Goal: Task Accomplishment & Management: Use online tool/utility

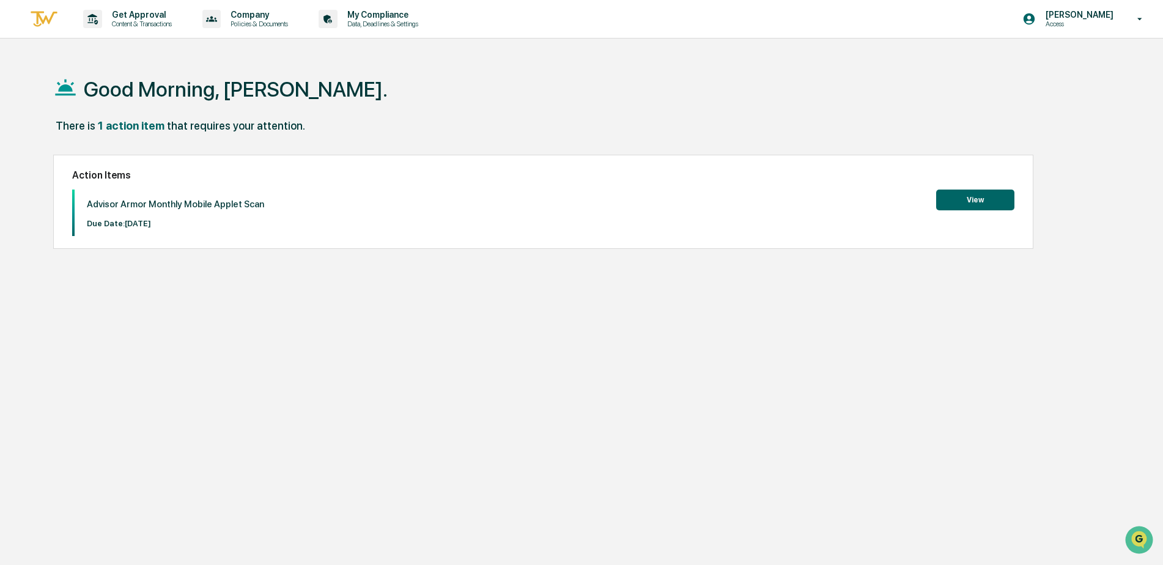
click at [991, 199] on button "View" at bounding box center [975, 200] width 78 height 21
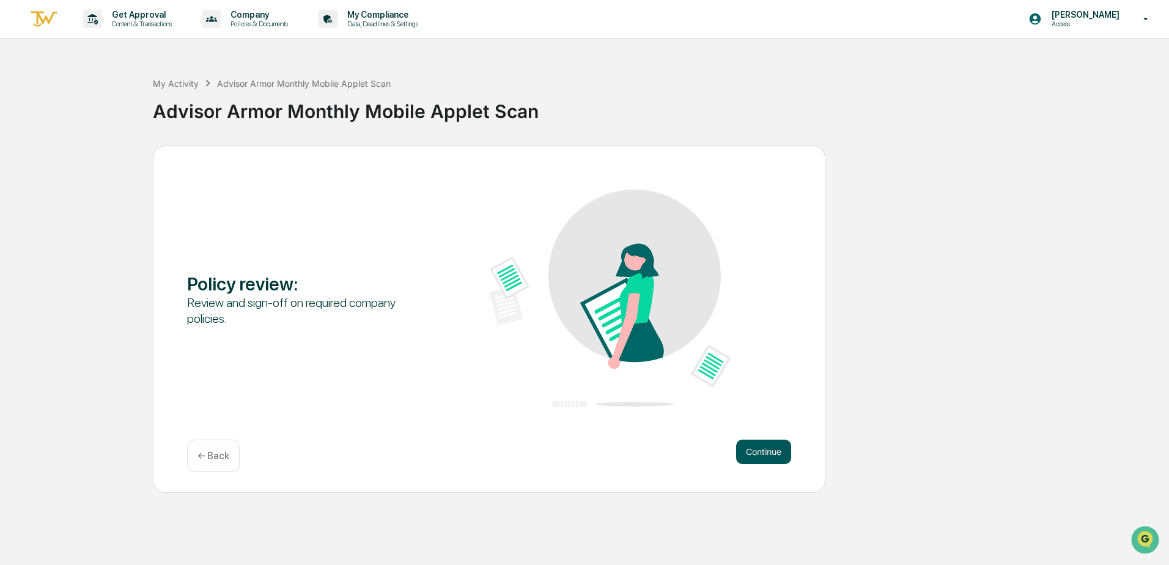
click at [742, 451] on button "Continue" at bounding box center [763, 452] width 55 height 24
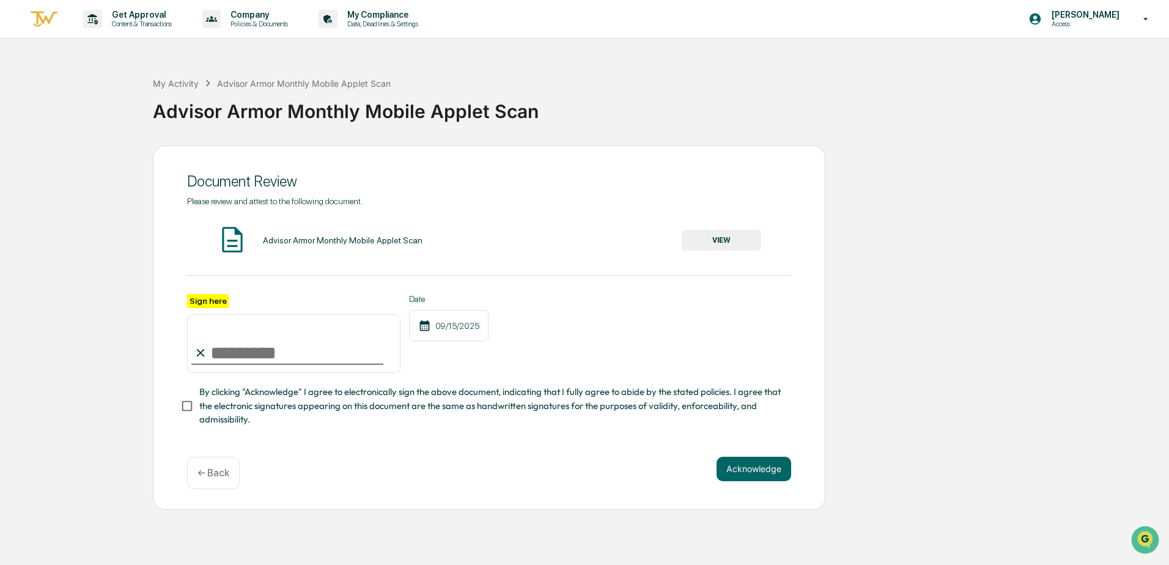
click at [728, 238] on button "VIEW" at bounding box center [721, 240] width 79 height 21
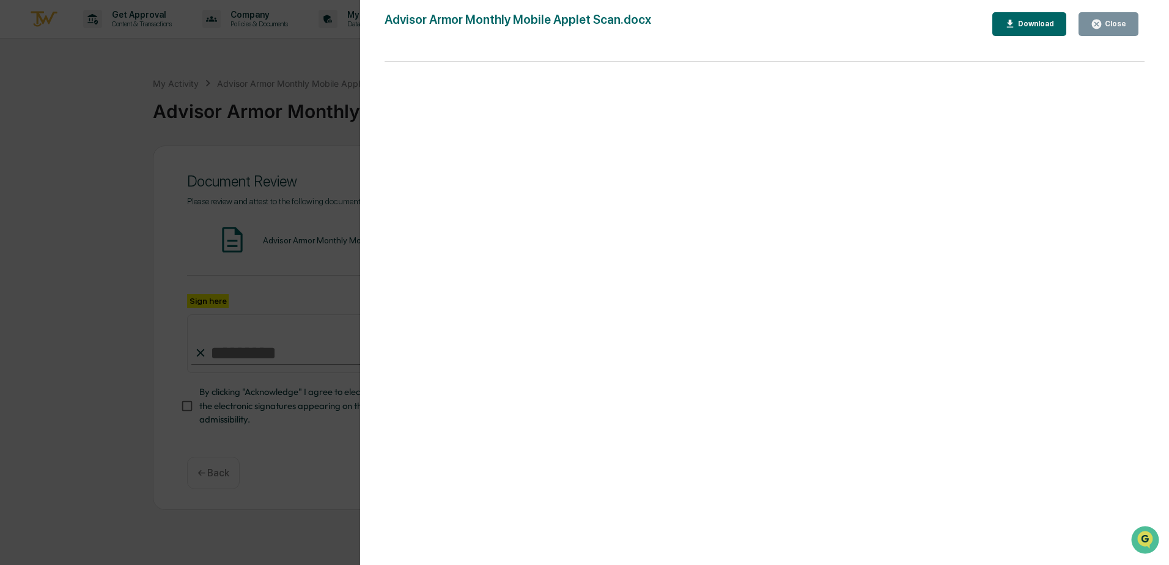
click at [1094, 23] on icon "button" at bounding box center [1097, 24] width 12 height 12
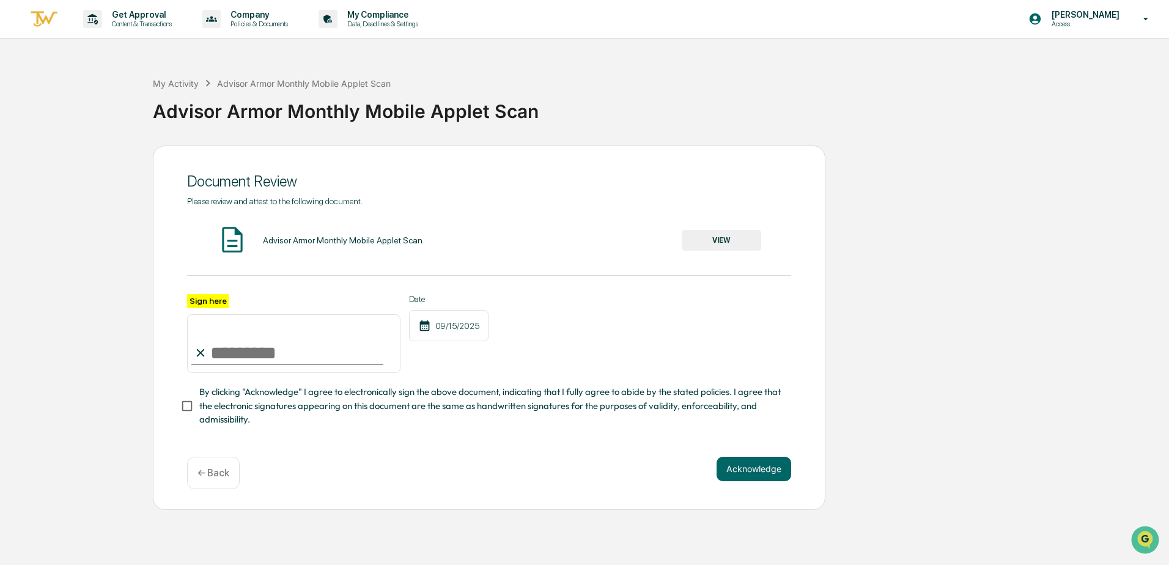
click at [213, 364] on input "Sign here" at bounding box center [293, 343] width 213 height 59
type input "**********"
click at [758, 467] on button "Acknowledge" at bounding box center [754, 469] width 75 height 24
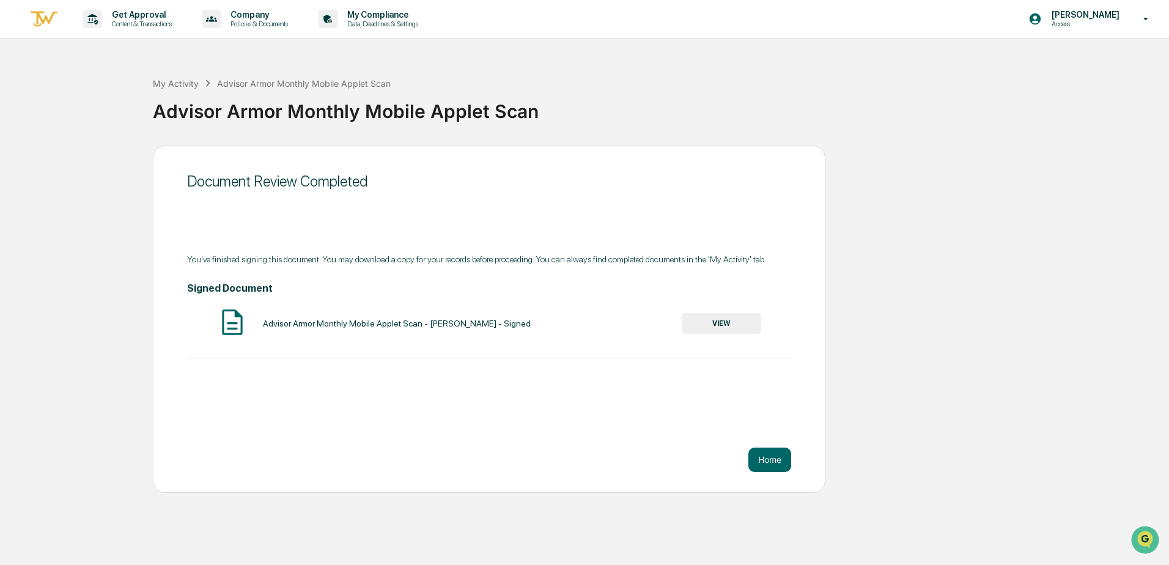
click at [734, 321] on button "VIEW" at bounding box center [721, 323] width 79 height 21
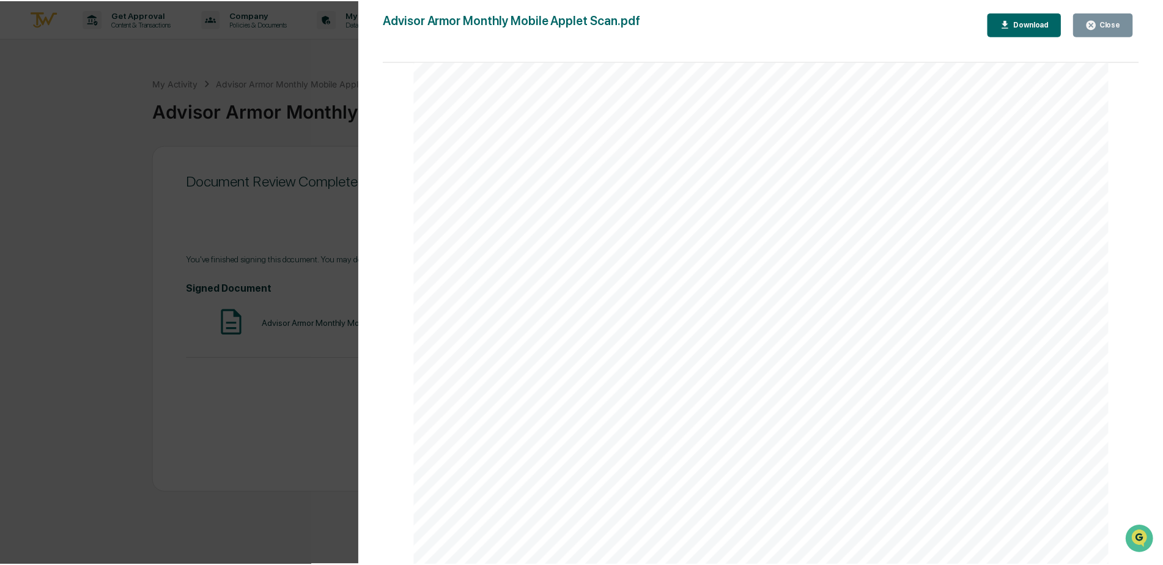
scroll to position [1458, 0]
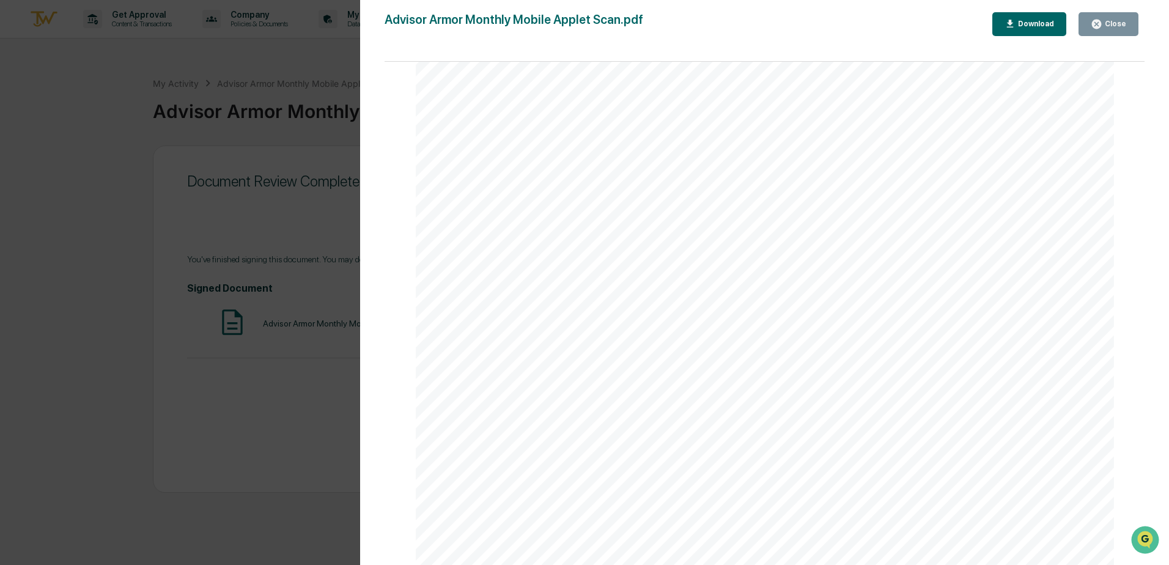
click at [1112, 21] on div "Close" at bounding box center [1114, 24] width 24 height 9
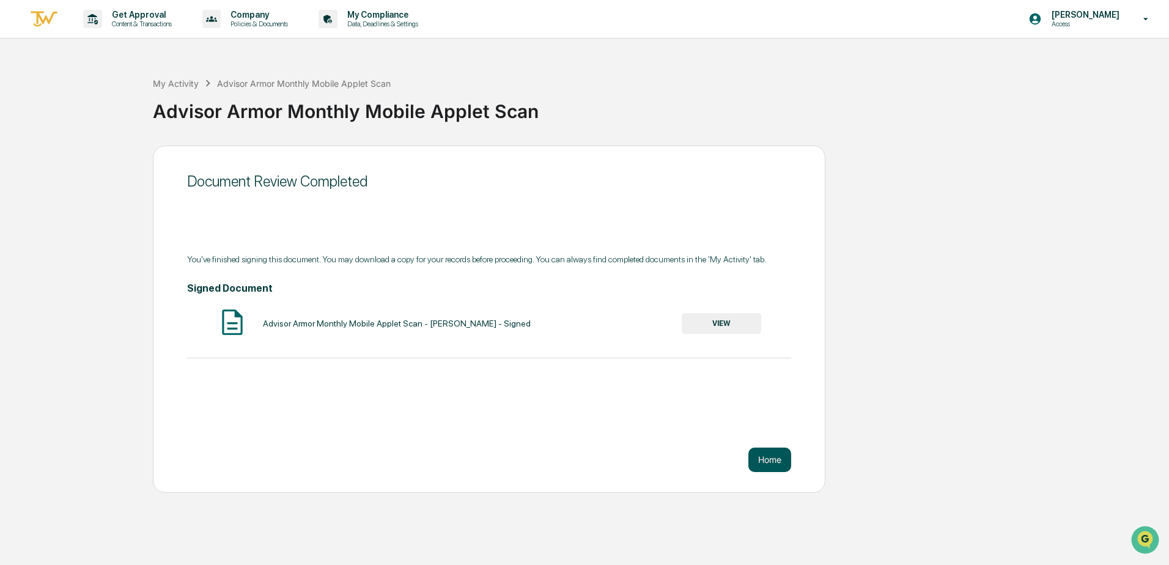
click at [758, 459] on button "Home" at bounding box center [769, 460] width 43 height 24
